Goal: Task Accomplishment & Management: Manage account settings

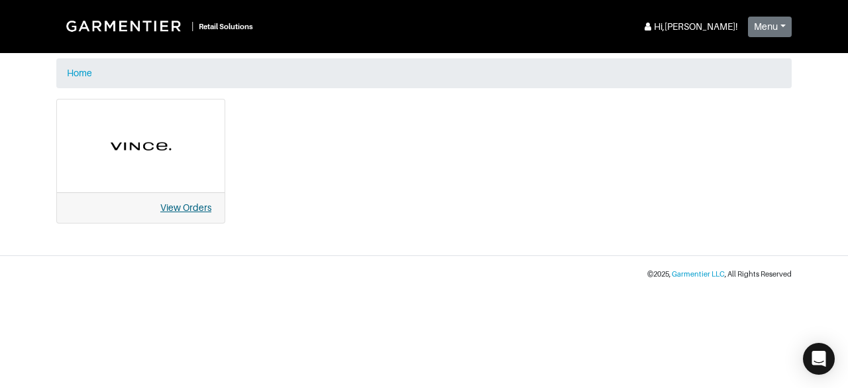
click at [190, 203] on link "View Orders" at bounding box center [185, 207] width 51 height 11
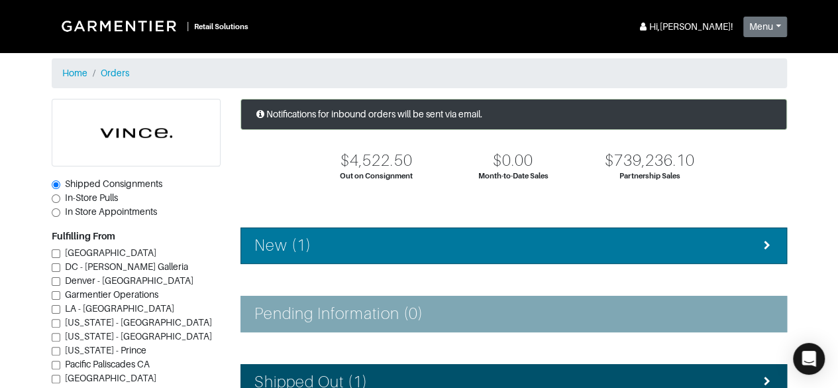
click at [744, 248] on div "New (1)" at bounding box center [513, 245] width 519 height 19
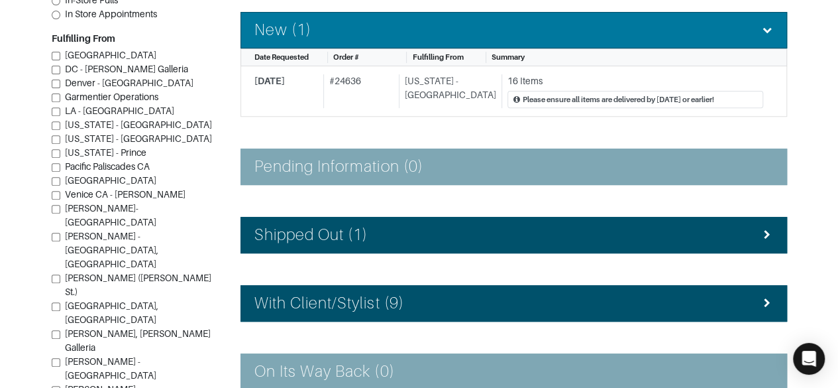
scroll to position [217, 0]
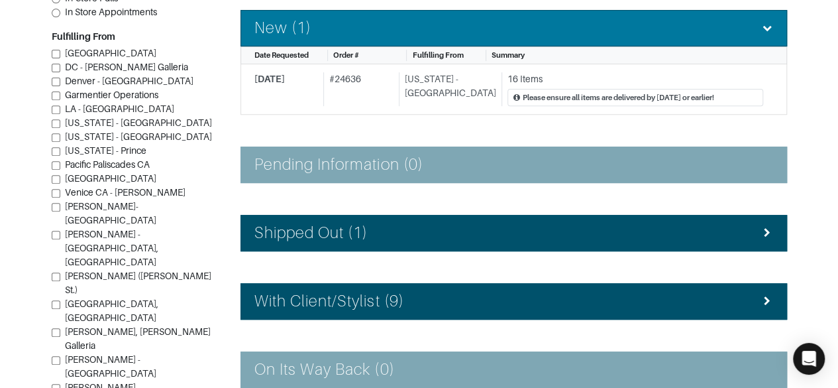
click at [255, 233] on h4 "Shipped Out (1)" at bounding box center [311, 232] width 114 height 19
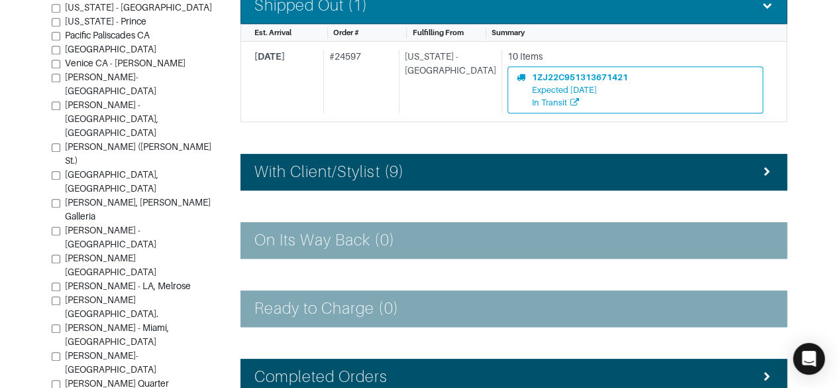
scroll to position [445, 0]
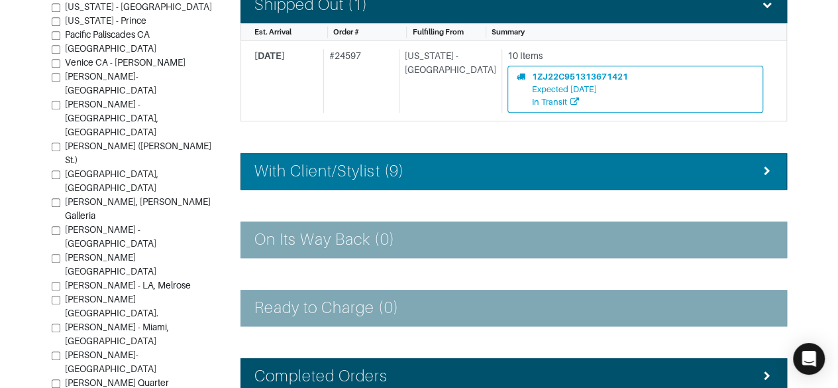
click at [270, 155] on li "With Client/Stylist (9)" at bounding box center [514, 171] width 547 height 36
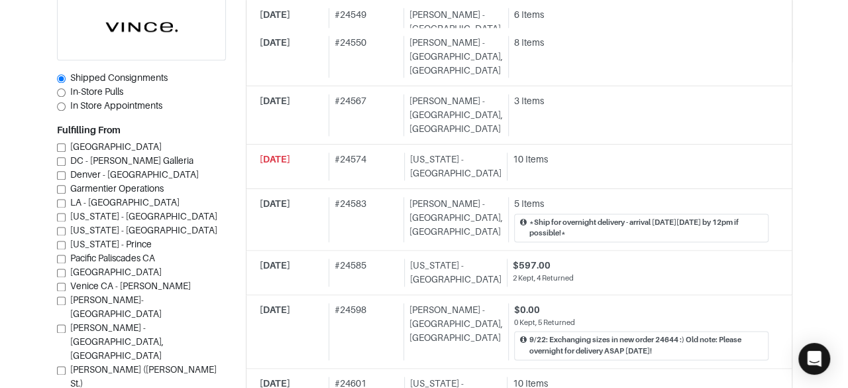
scroll to position [746, 0]
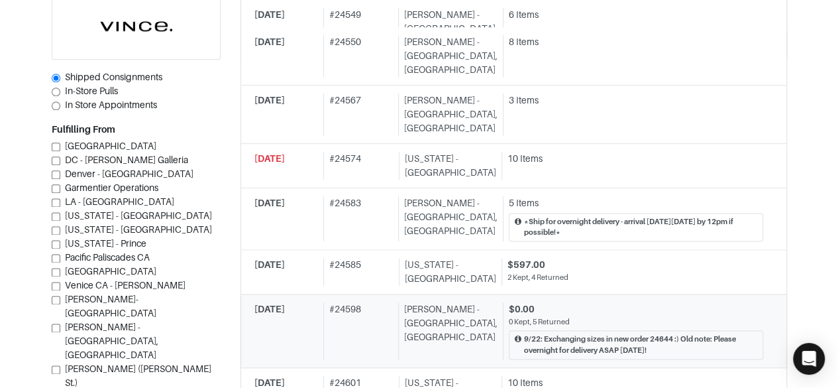
click at [579, 316] on div "0 Kept, 5 Returned" at bounding box center [636, 321] width 254 height 11
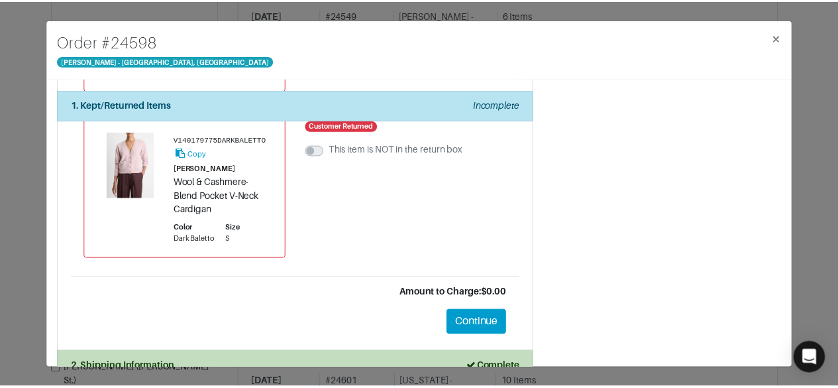
scroll to position [655, 0]
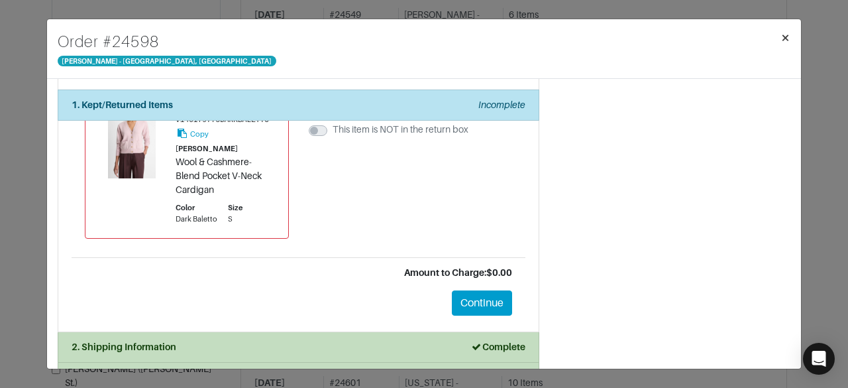
click at [782, 39] on span "×" at bounding box center [786, 37] width 10 height 18
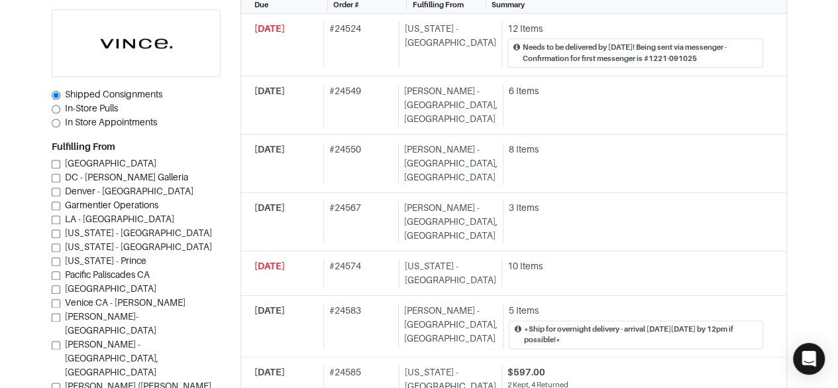
scroll to position [623, 0]
